Goal: Transaction & Acquisition: Purchase product/service

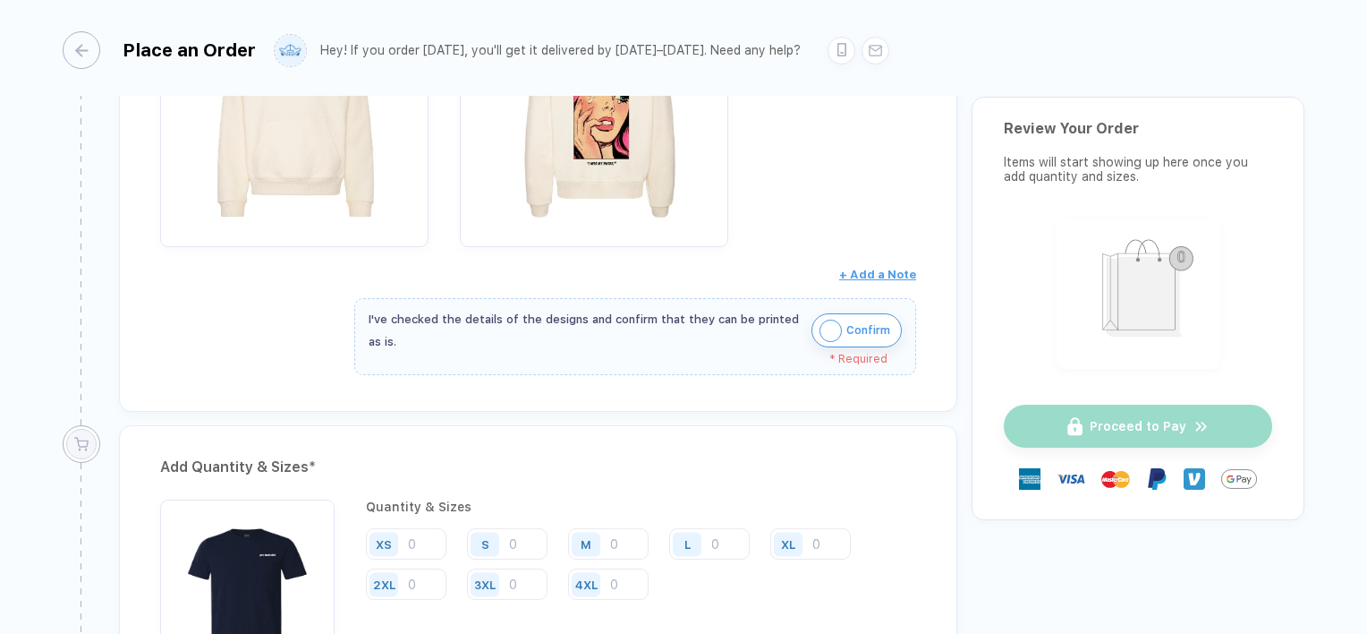
scroll to position [1024, 0]
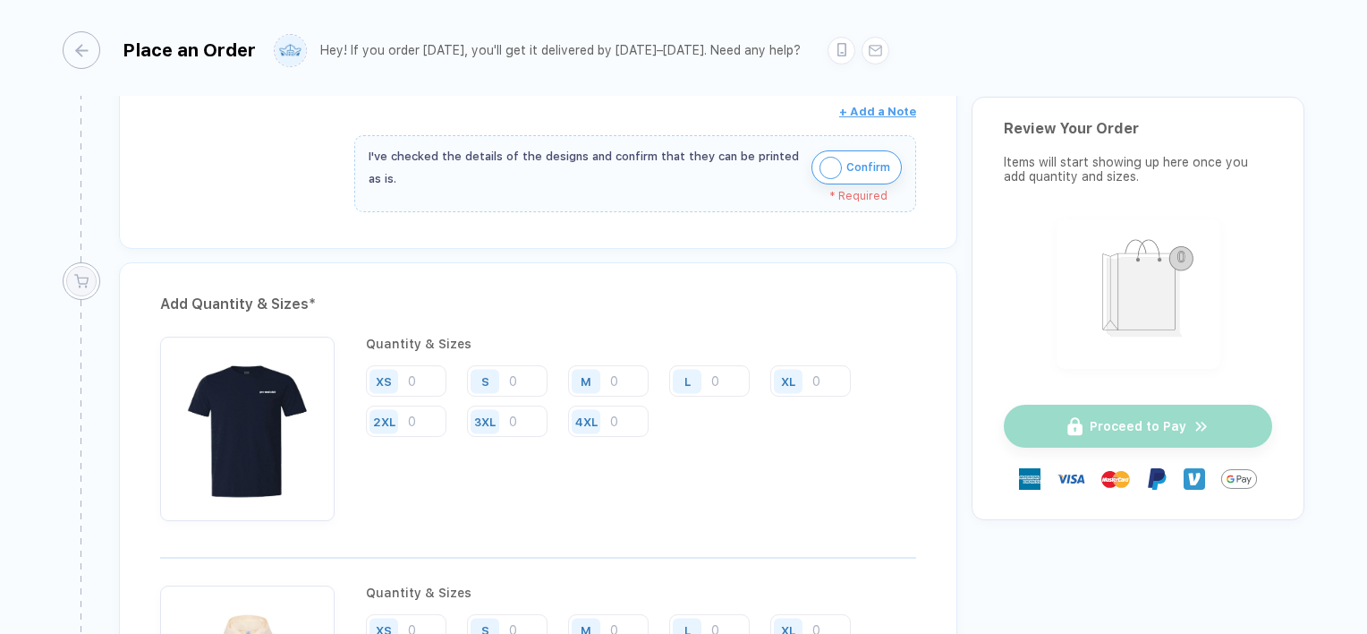
click at [847, 167] on span "Confirm" at bounding box center [869, 167] width 44 height 29
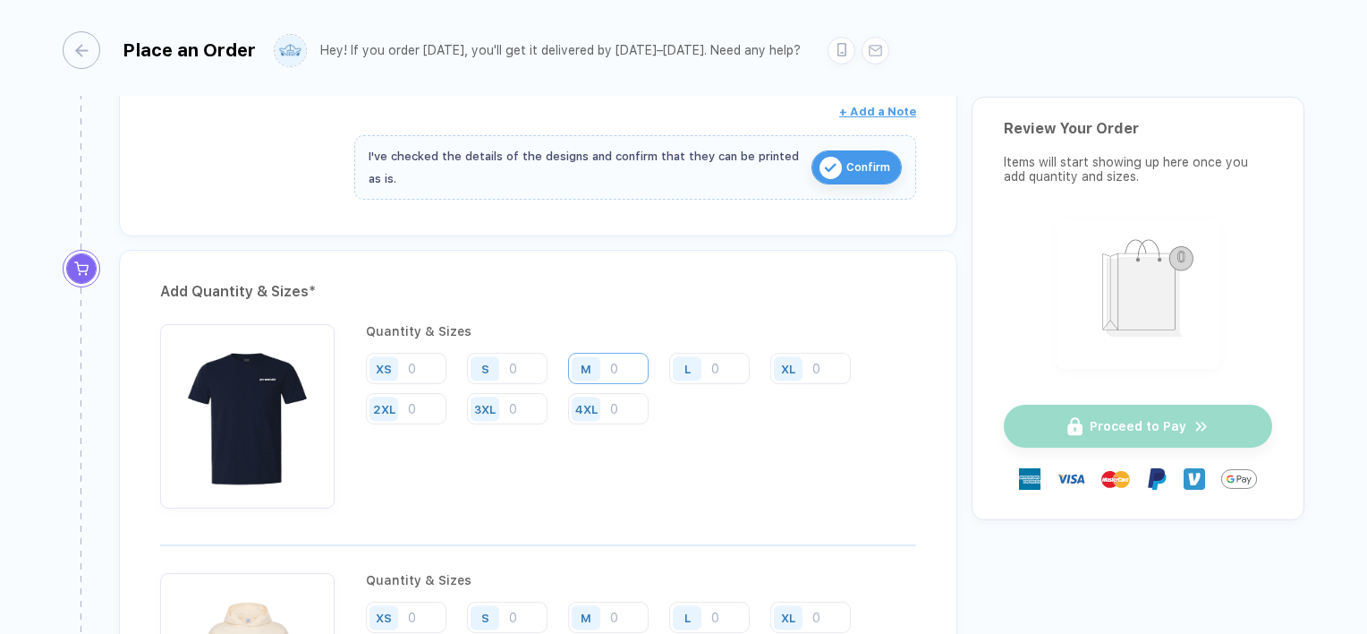
click at [619, 358] on input "number" at bounding box center [608, 368] width 81 height 31
type input "12"
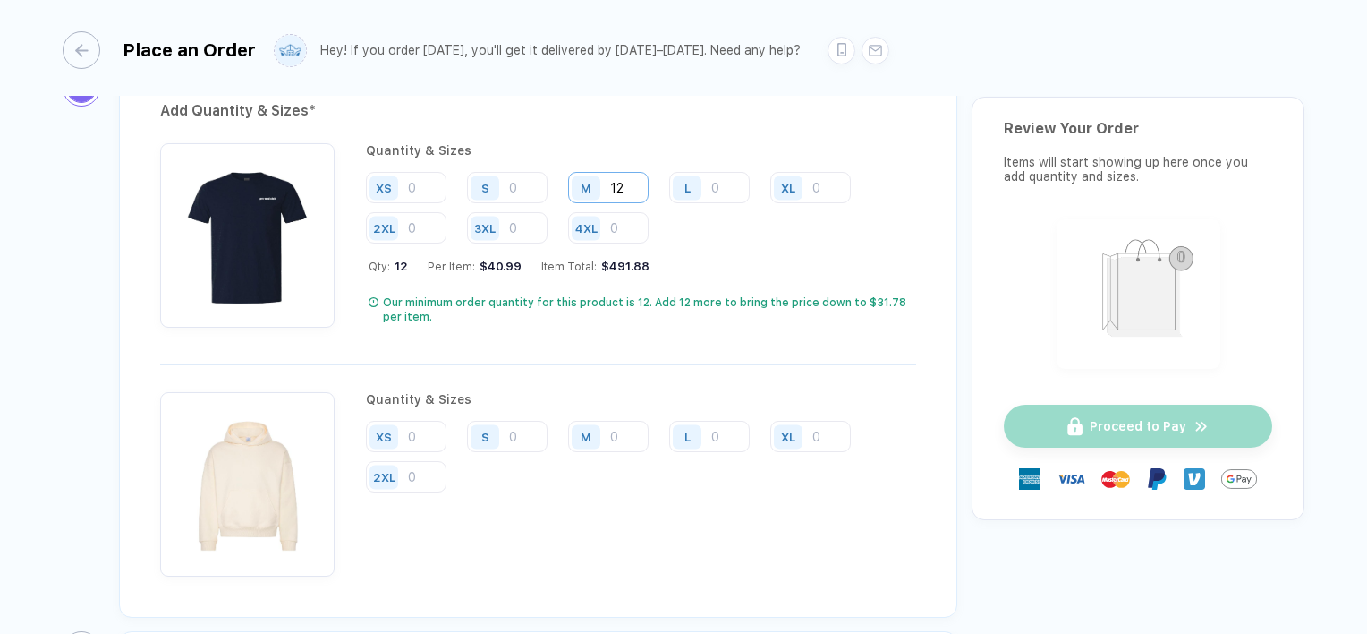
scroll to position [1205, 0]
click at [614, 433] on input "number" at bounding box center [608, 435] width 81 height 31
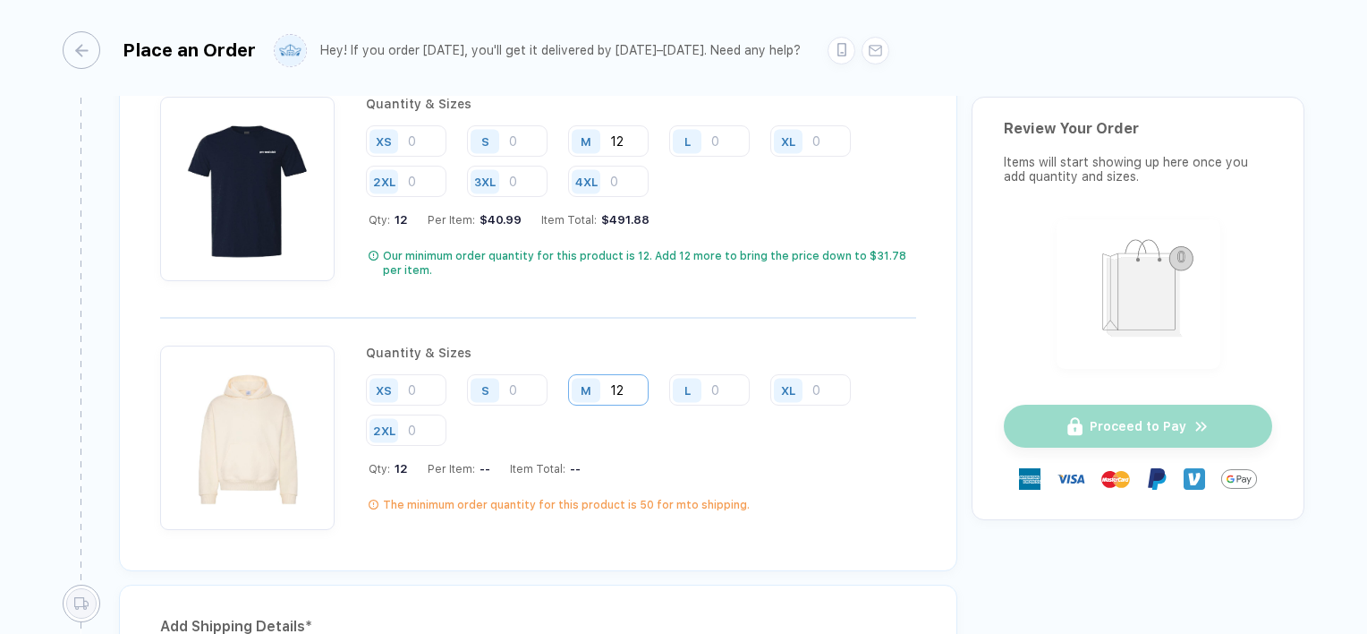
scroll to position [1249, 0]
click at [631, 384] on input "12" at bounding box center [608, 391] width 81 height 31
type input "1"
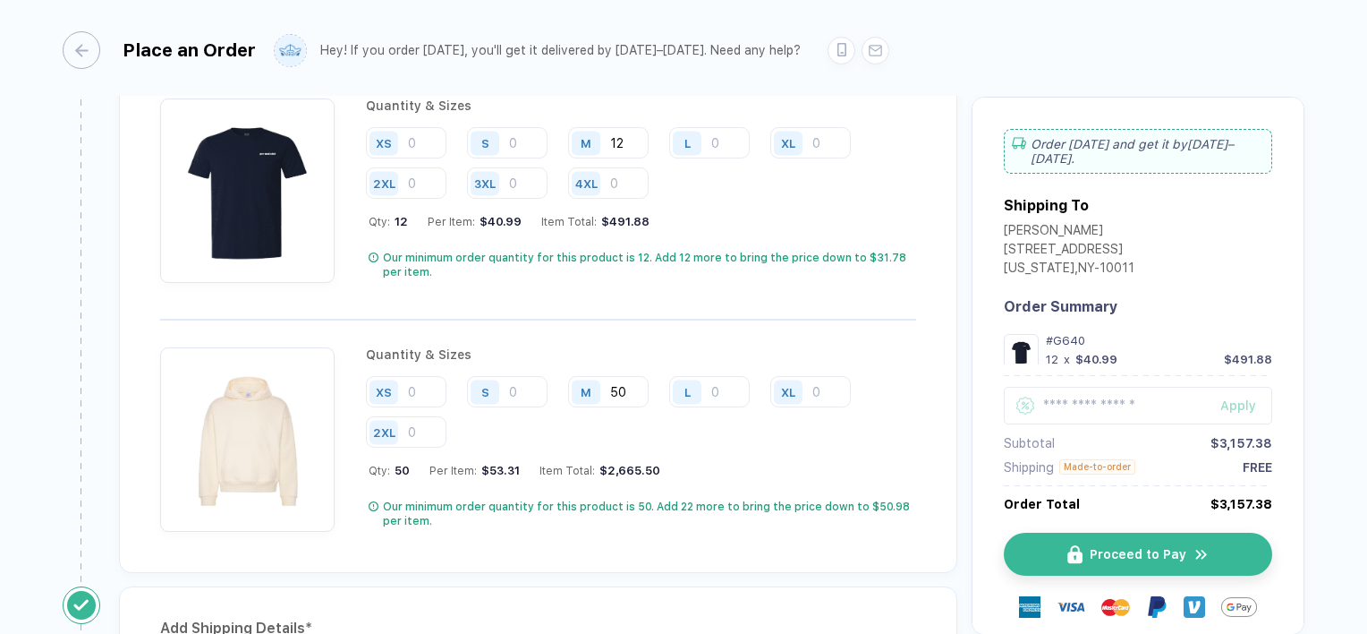
type input "50"
click at [1086, 466] on div "Made-to-order" at bounding box center [1098, 466] width 76 height 15
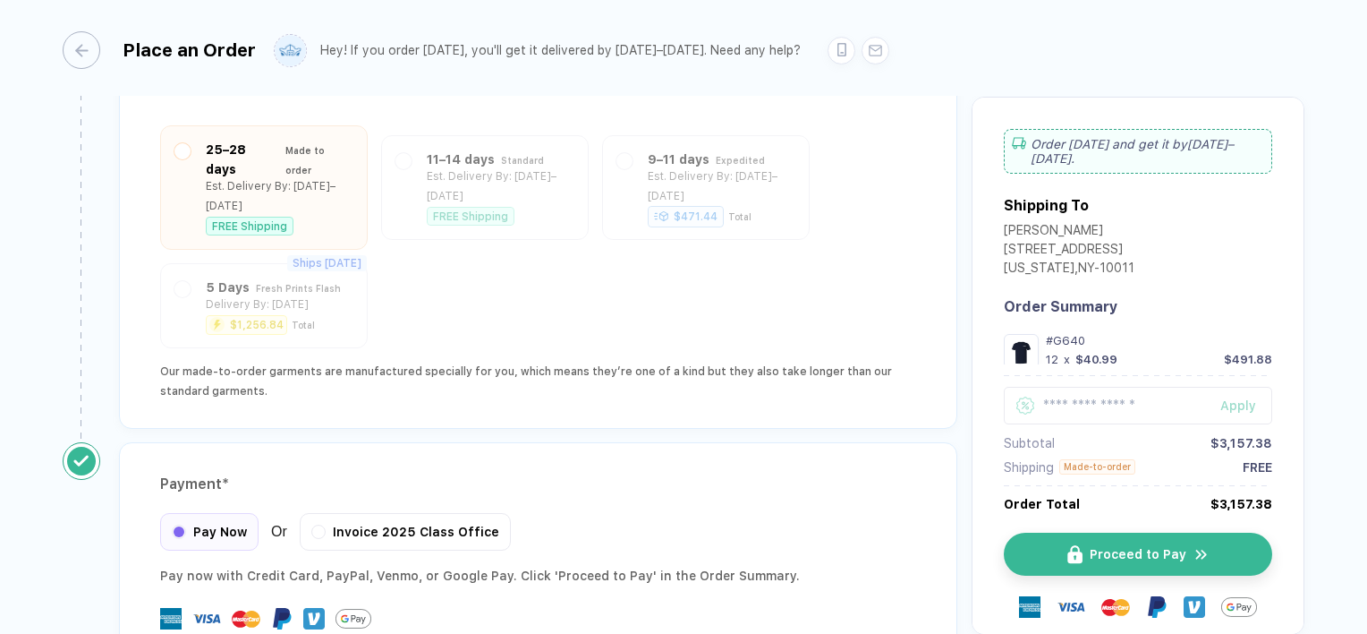
scroll to position [2237, 0]
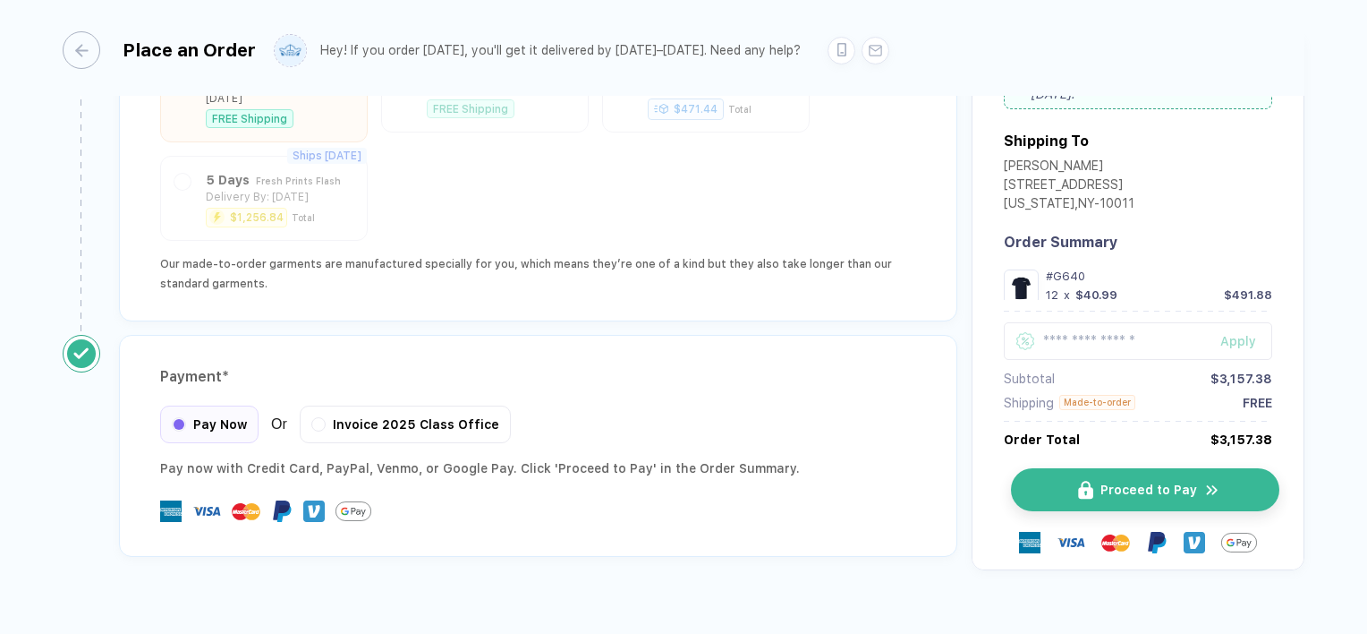
click at [1208, 481] on img "button" at bounding box center [1212, 489] width 16 height 17
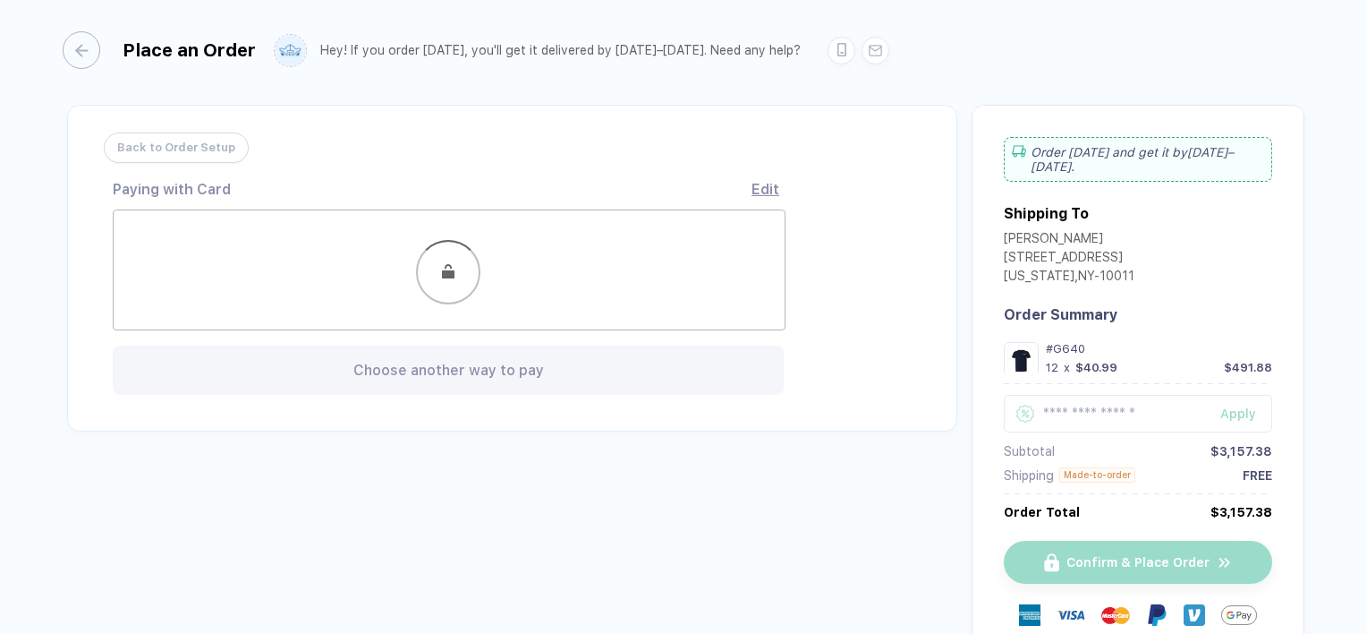
click at [147, 153] on span "Back to Order Setup" at bounding box center [176, 147] width 118 height 29
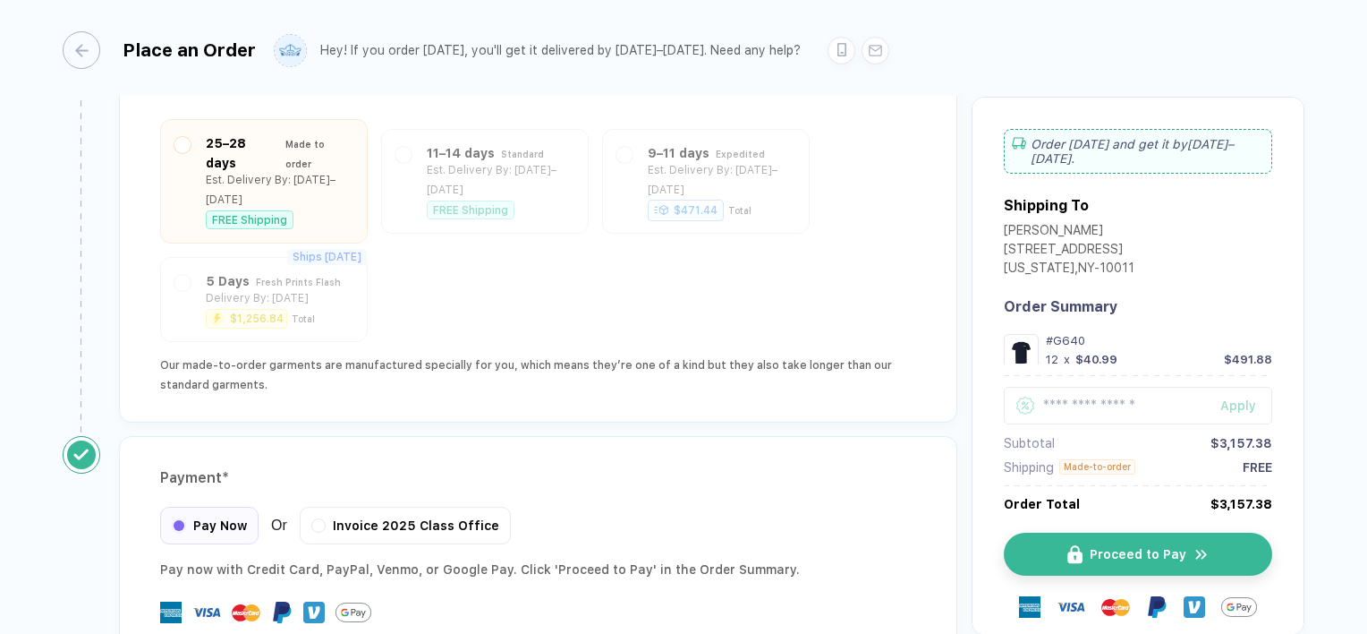
scroll to position [2237, 0]
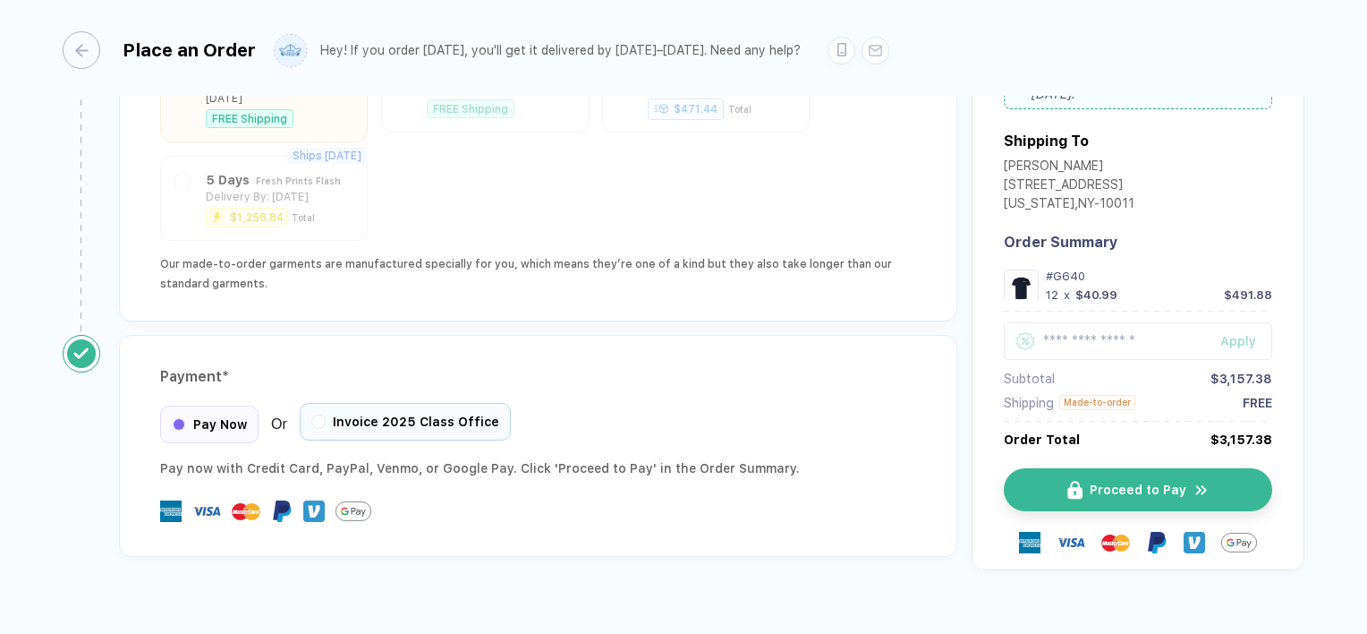
click at [372, 403] on div "Invoice 2025 Class Office" at bounding box center [405, 422] width 211 height 38
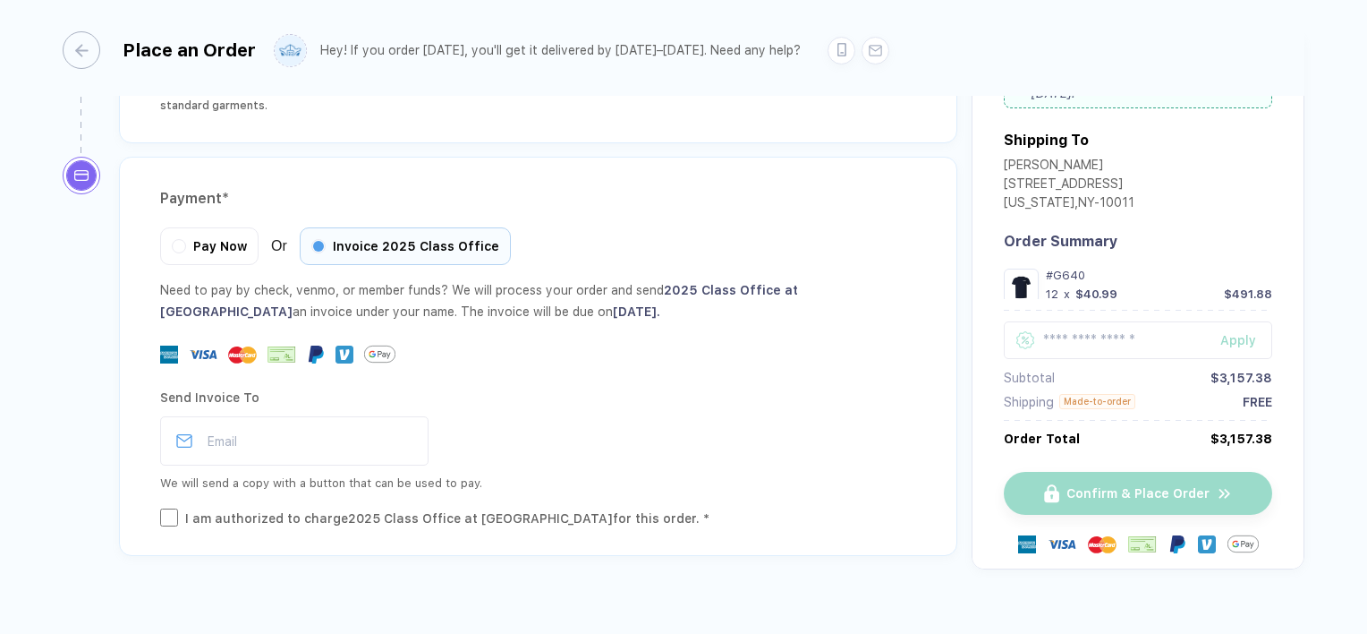
scroll to position [2414, 0]
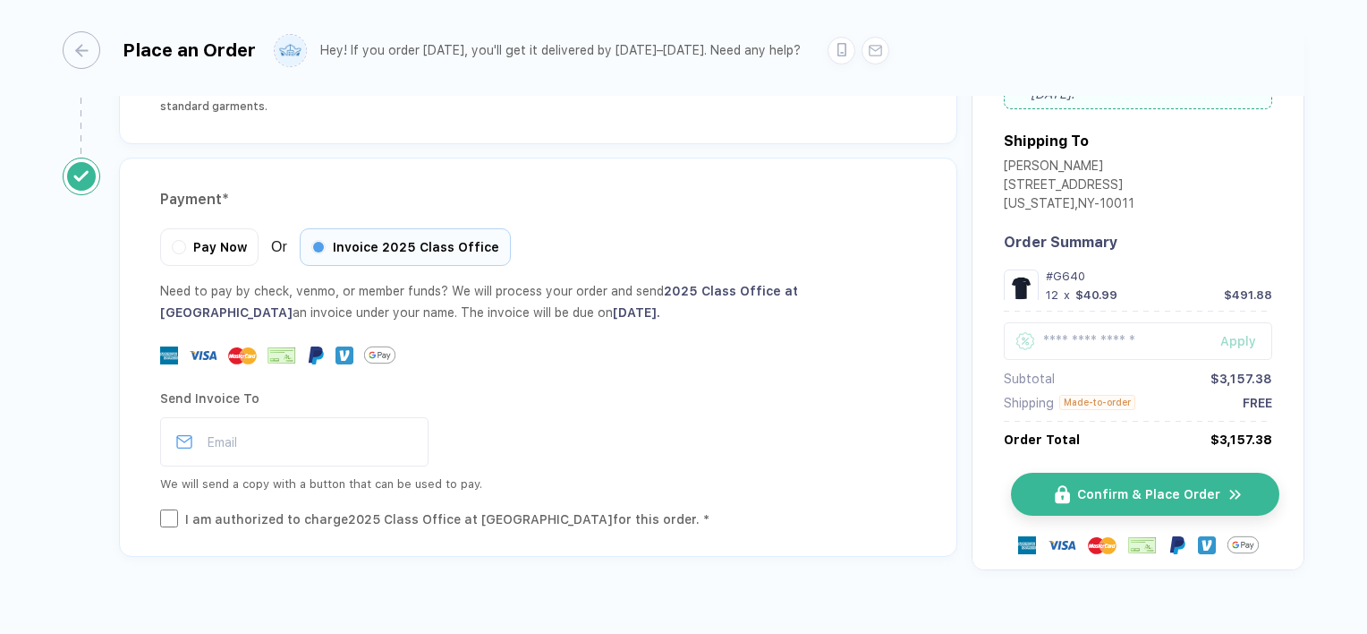
click at [1119, 487] on span "Confirm & Place Order" at bounding box center [1148, 494] width 143 height 14
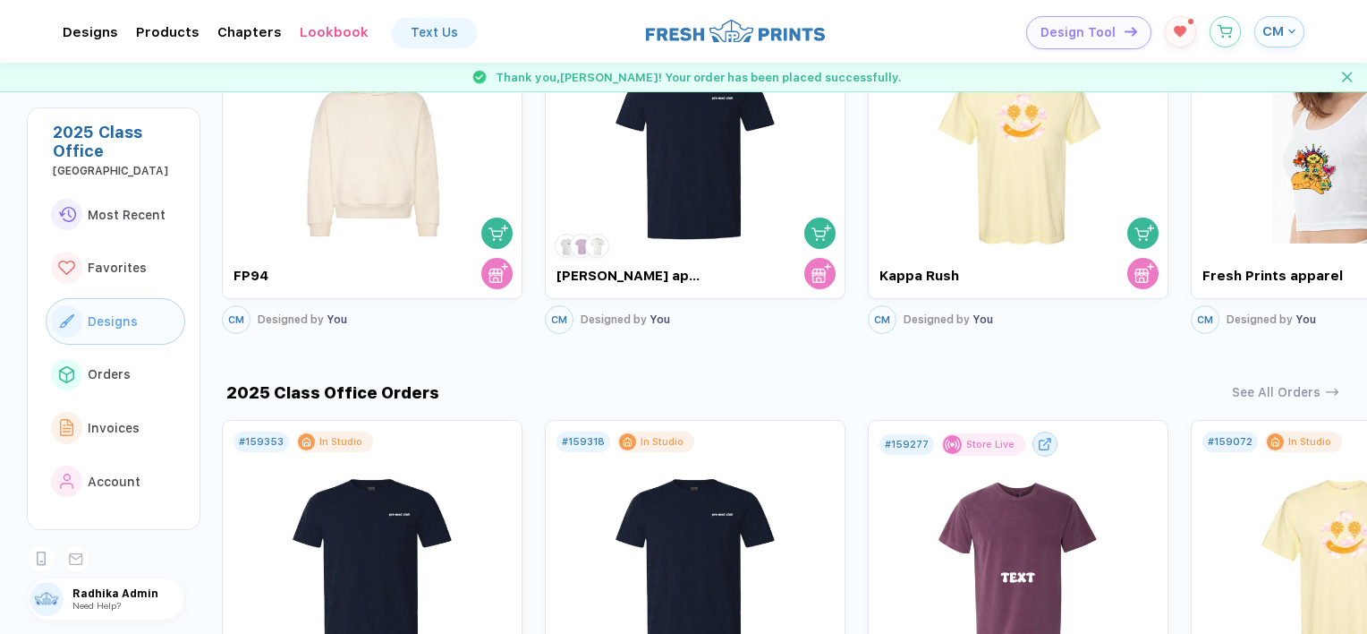
scroll to position [1278, 0]
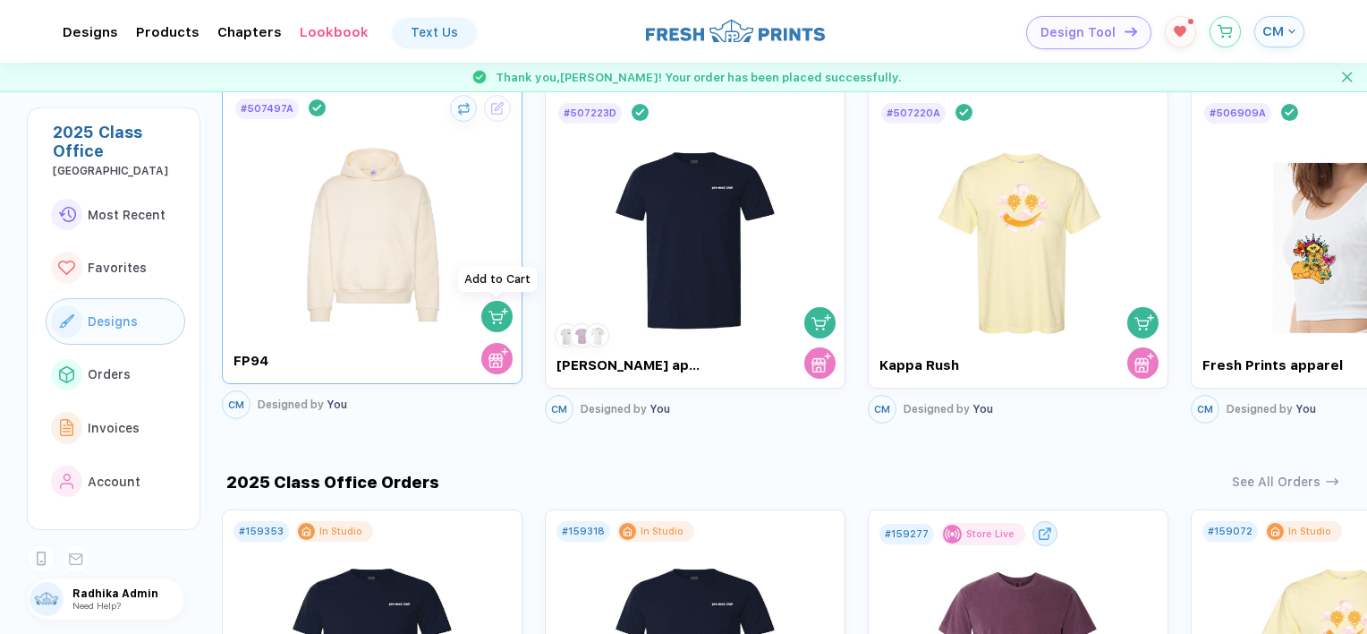
click at [487, 311] on div "button" at bounding box center [497, 316] width 25 height 24
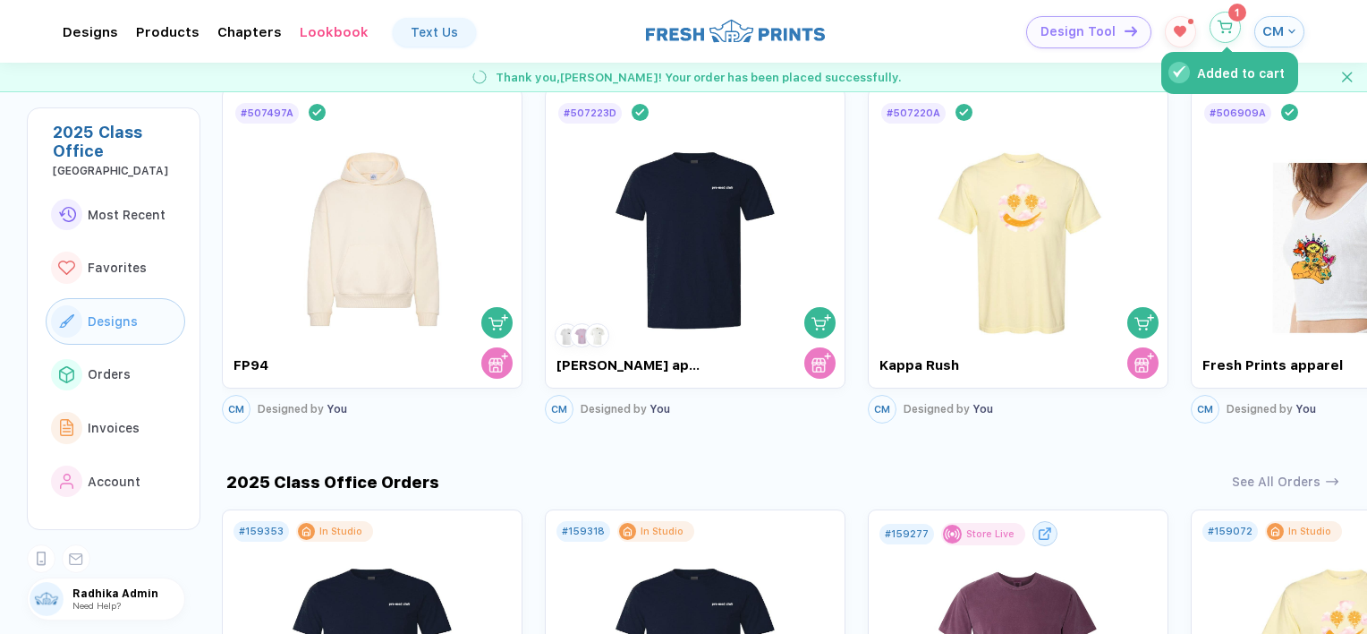
click at [1226, 39] on button "Added to cart" at bounding box center [1225, 27] width 31 height 31
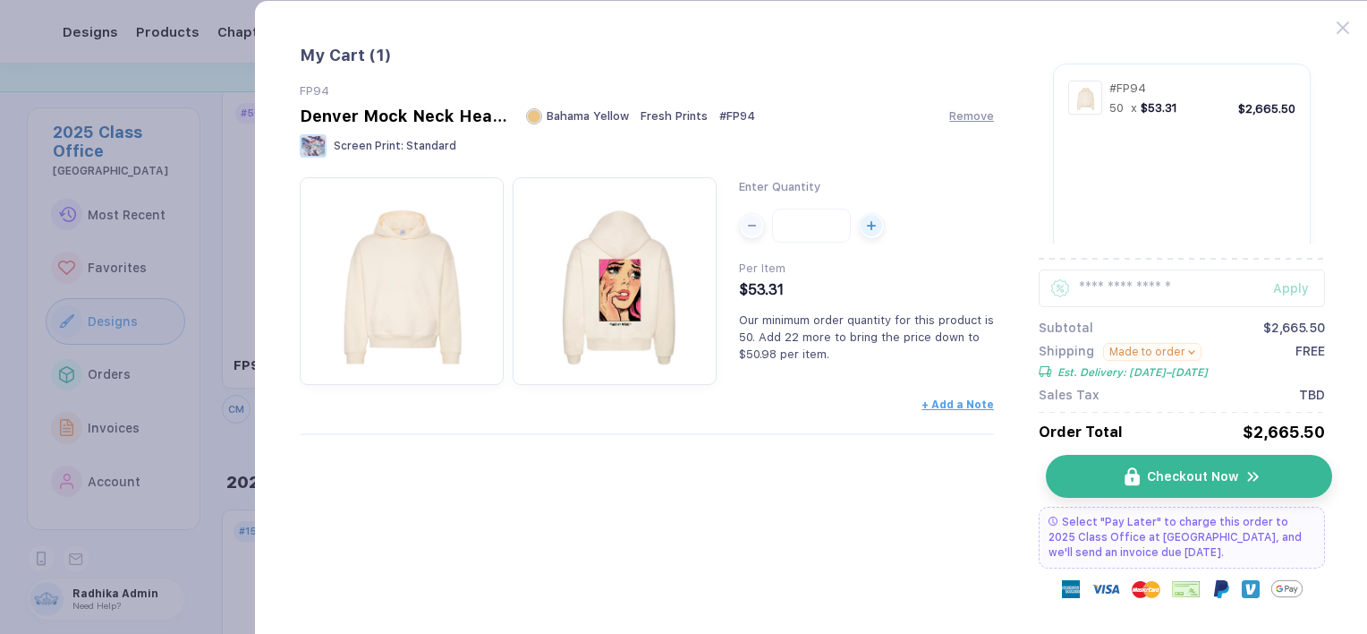
click at [1180, 483] on span "Checkout Now" at bounding box center [1192, 476] width 91 height 14
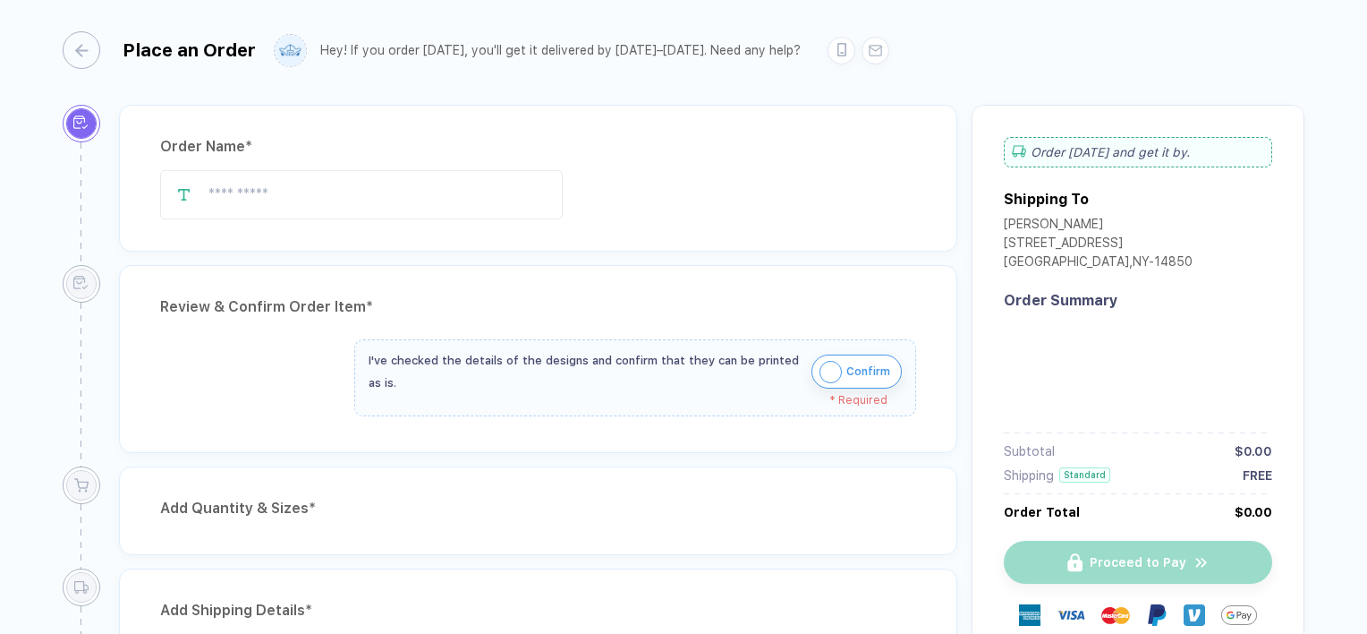
type input "****"
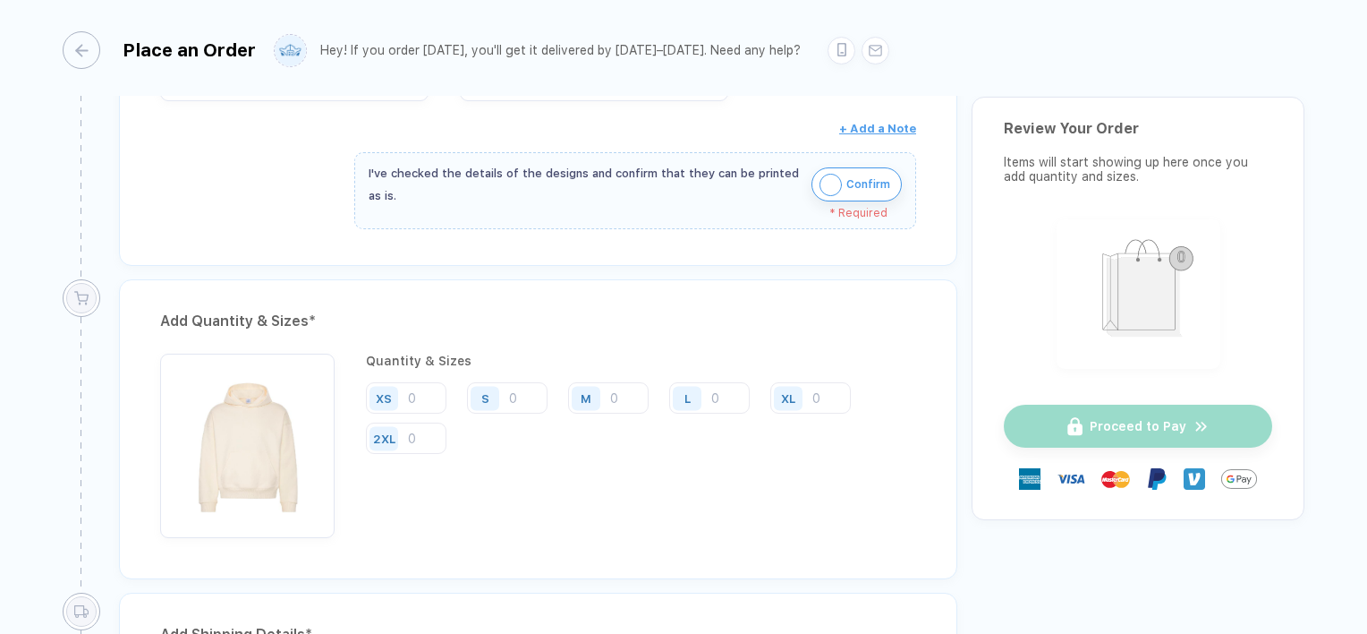
scroll to position [587, 0]
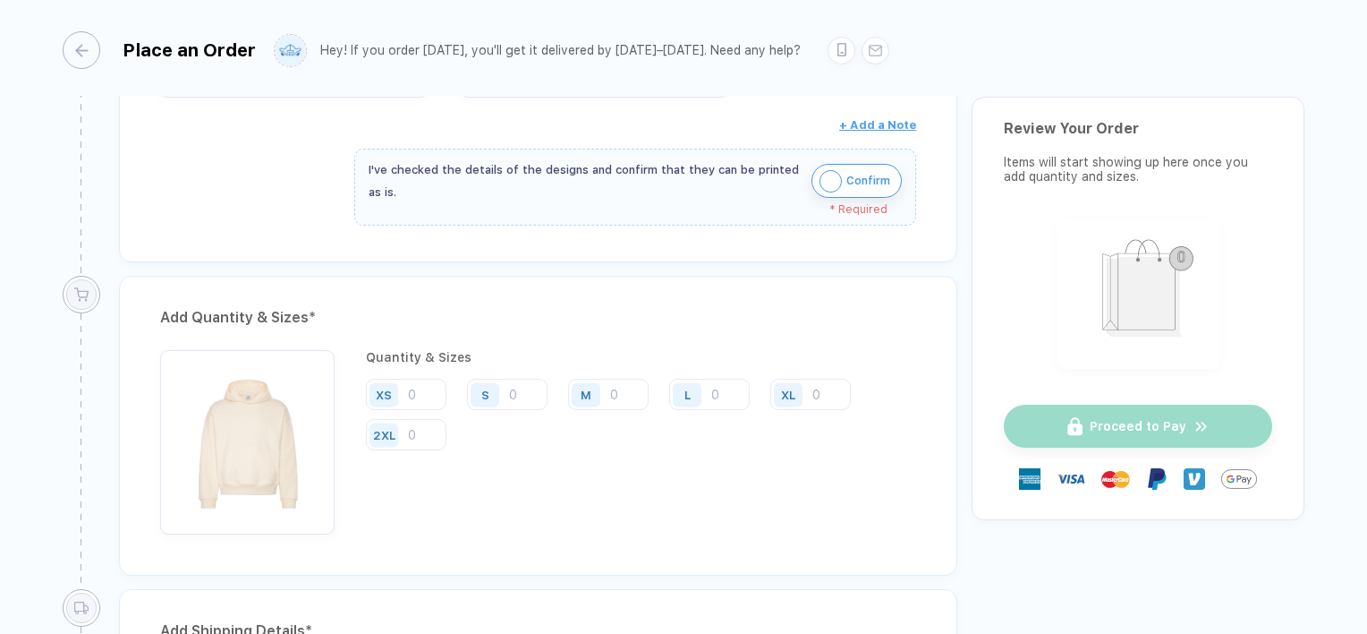
click at [830, 172] on img "button" at bounding box center [831, 181] width 22 height 22
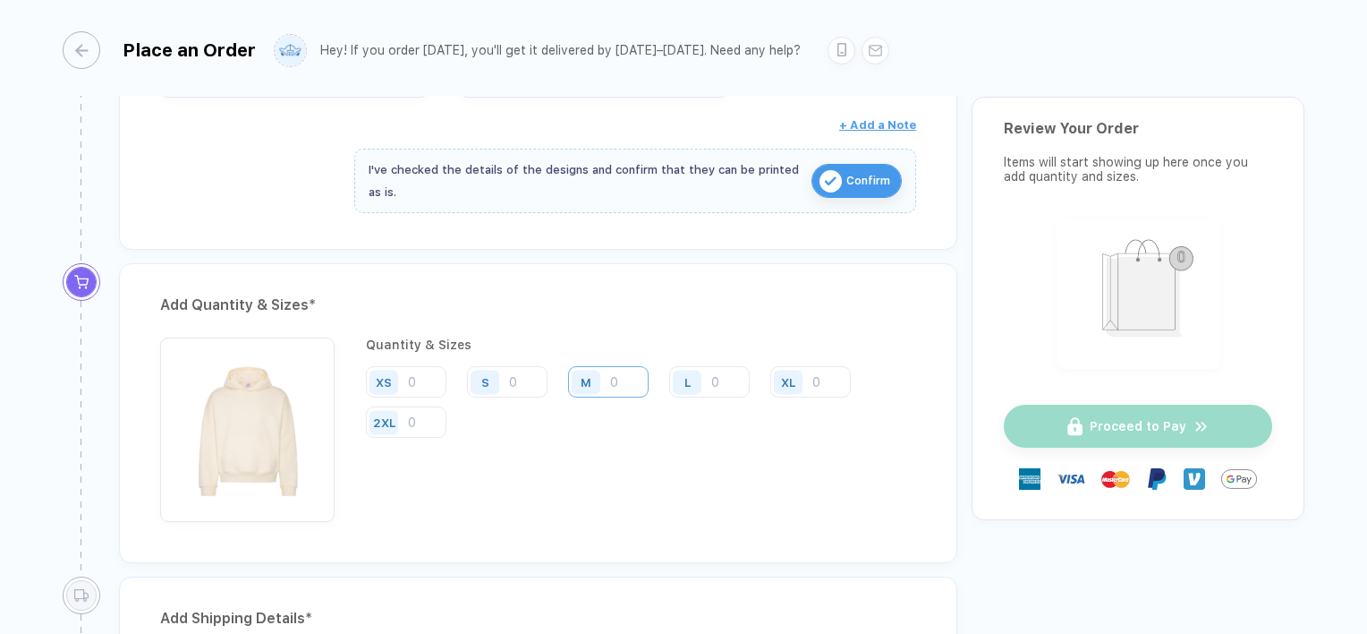
click at [631, 366] on input "number" at bounding box center [608, 381] width 81 height 31
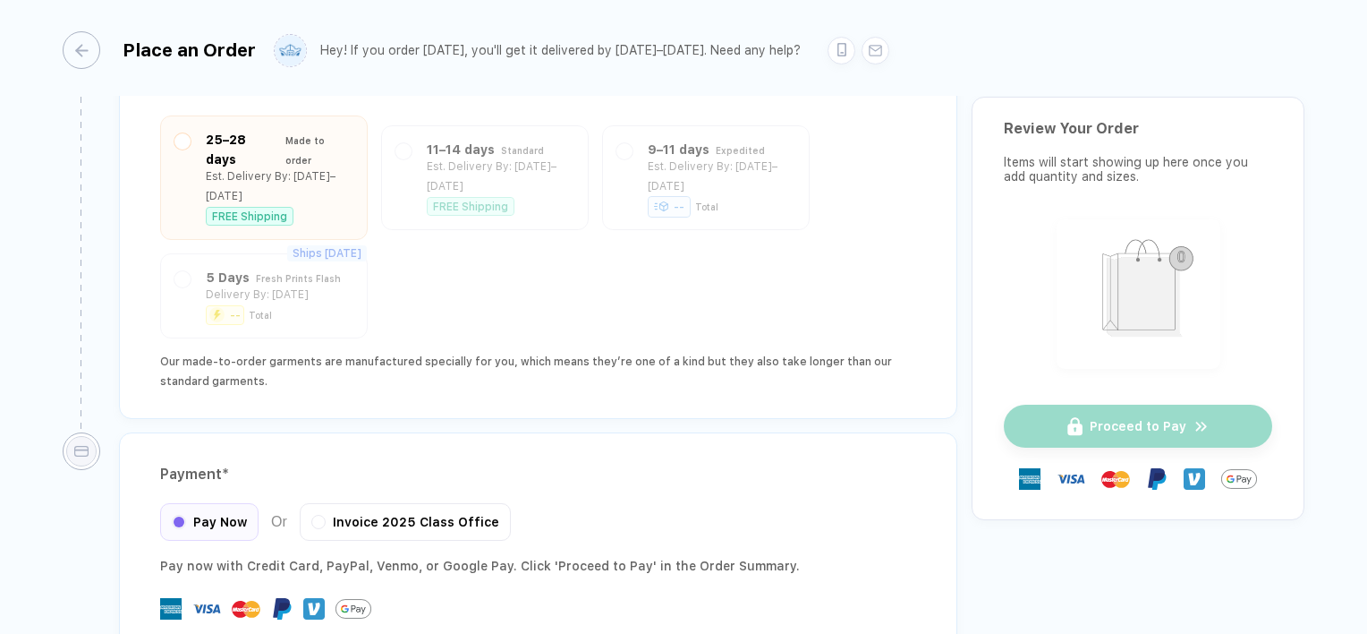
scroll to position [1570, 0]
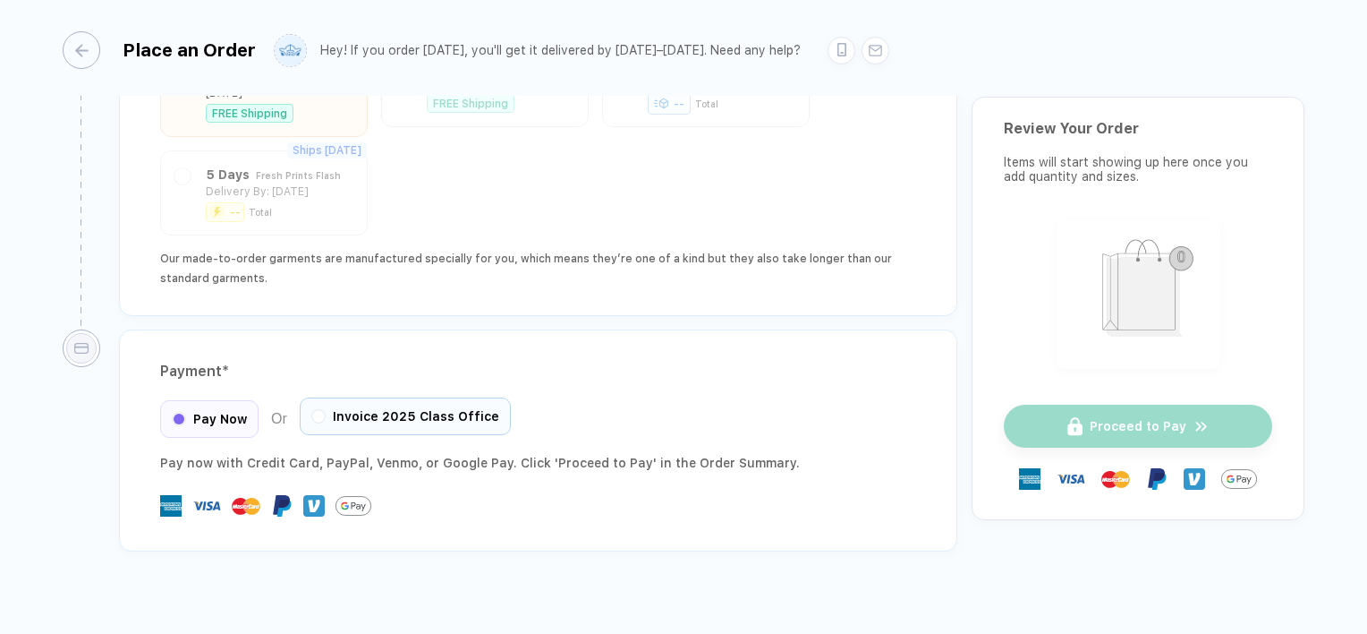
click at [416, 409] on span "Invoice 2025 Class Office" at bounding box center [416, 416] width 166 height 14
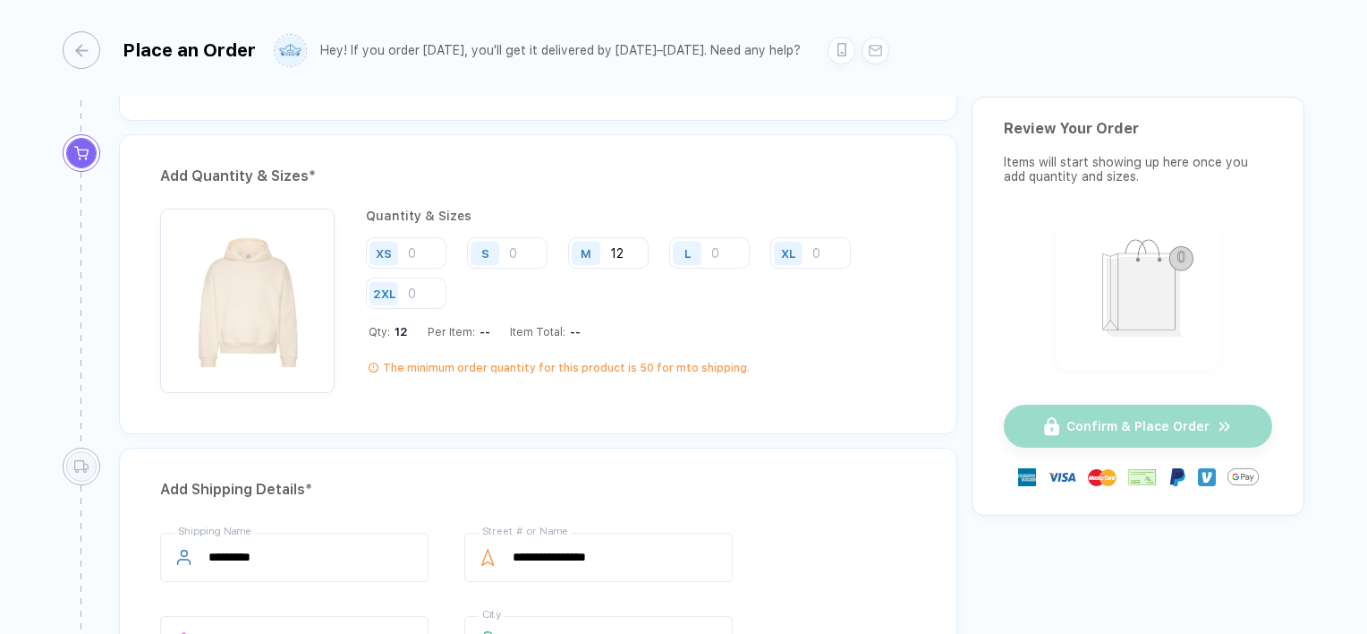
scroll to position [716, 0]
click at [622, 252] on input "12" at bounding box center [608, 252] width 81 height 31
type input "1"
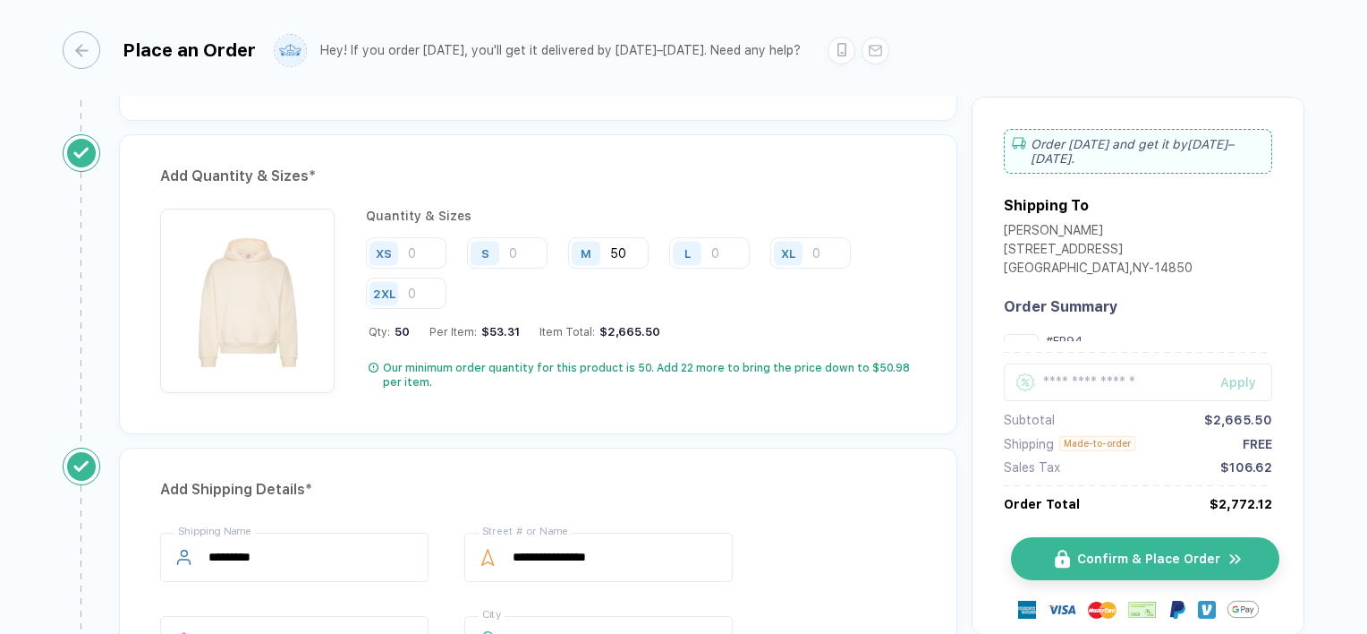
type input "50"
click at [1126, 552] on span "Confirm & Place Order" at bounding box center [1148, 558] width 143 height 14
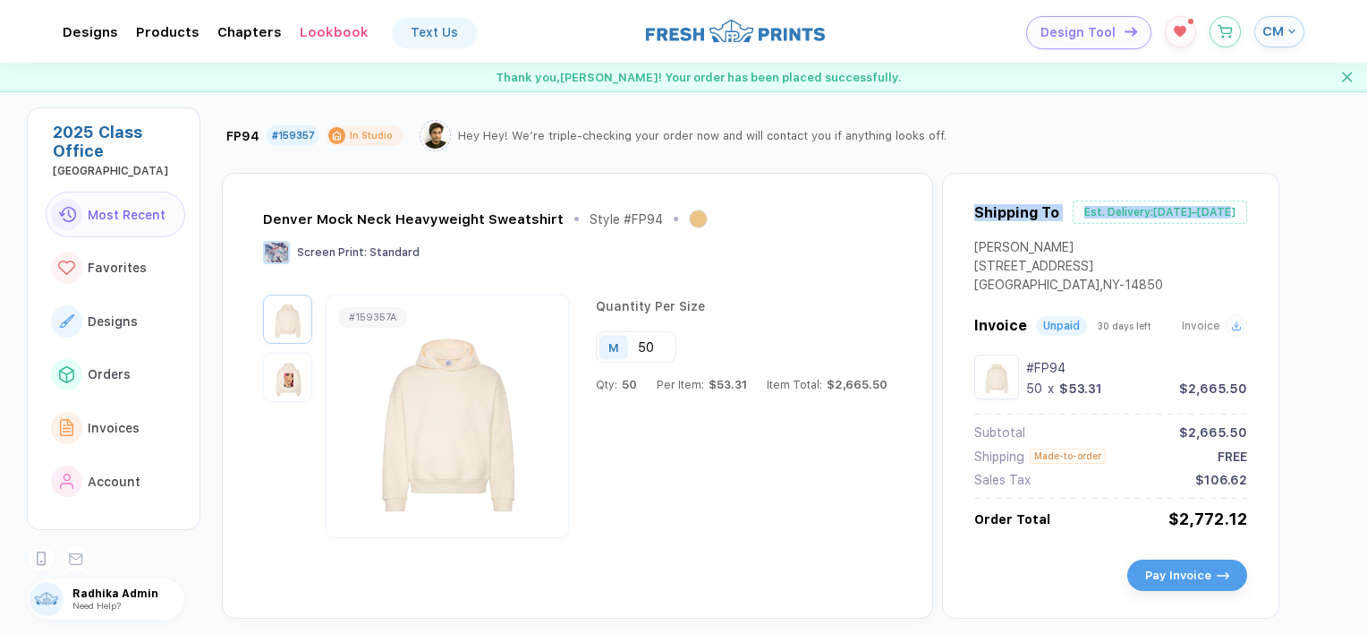
drag, startPoint x: 965, startPoint y: 215, endPoint x: 1246, endPoint y: 208, distance: 281.1
click at [1246, 208] on div "Shipping To Est. Delivery: [DATE]–[DATE] Charlie M [STREET_ADDRESS] Invoice Unp…" at bounding box center [1110, 396] width 337 height 446
click at [1088, 241] on div "[PERSON_NAME] M [STREET_ADDRESS]" at bounding box center [1111, 277] width 273 height 74
